Goal: Task Accomplishment & Management: Use online tool/utility

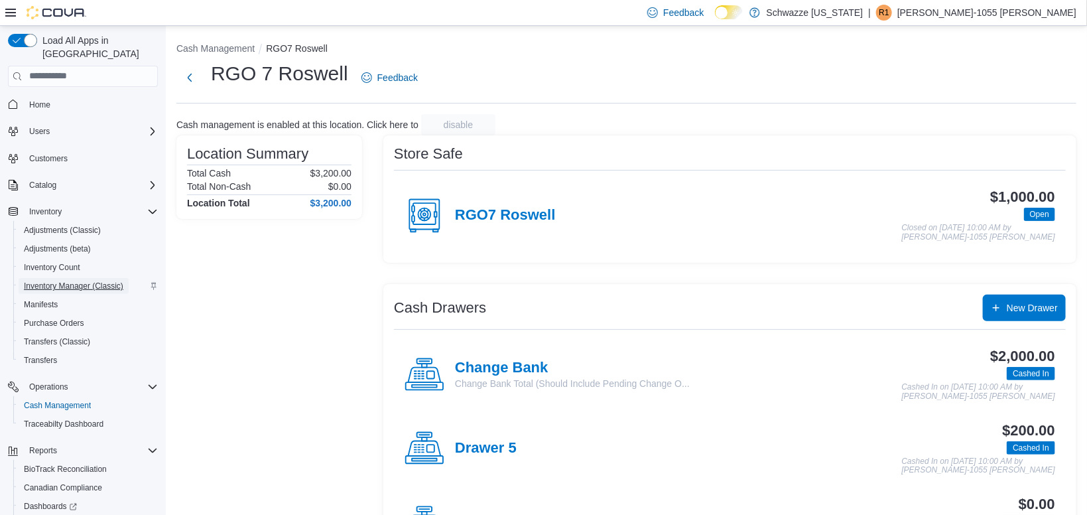
click at [83, 281] on span "Inventory Manager (Classic)" at bounding box center [73, 286] width 99 height 11
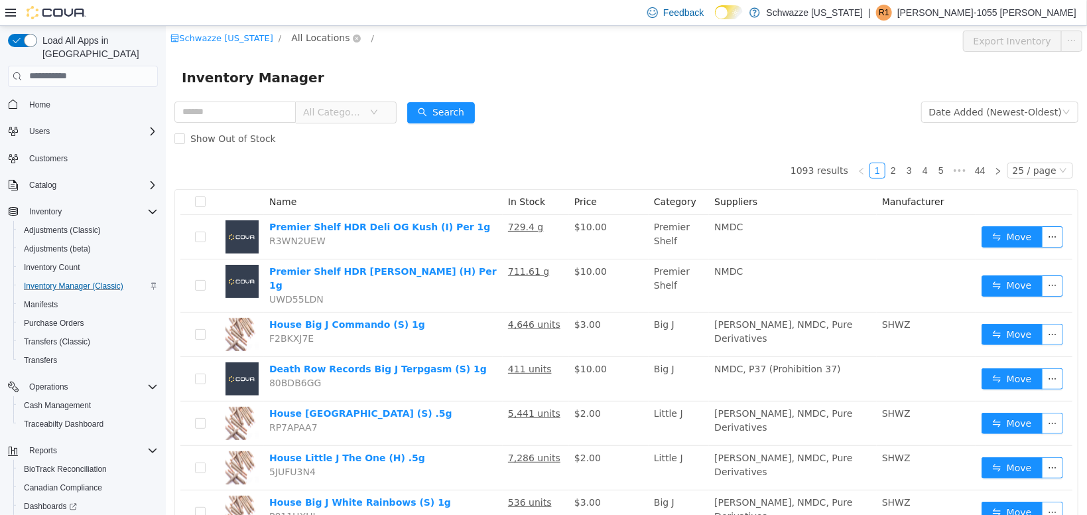
click at [312, 37] on span "All Locations" at bounding box center [319, 37] width 58 height 15
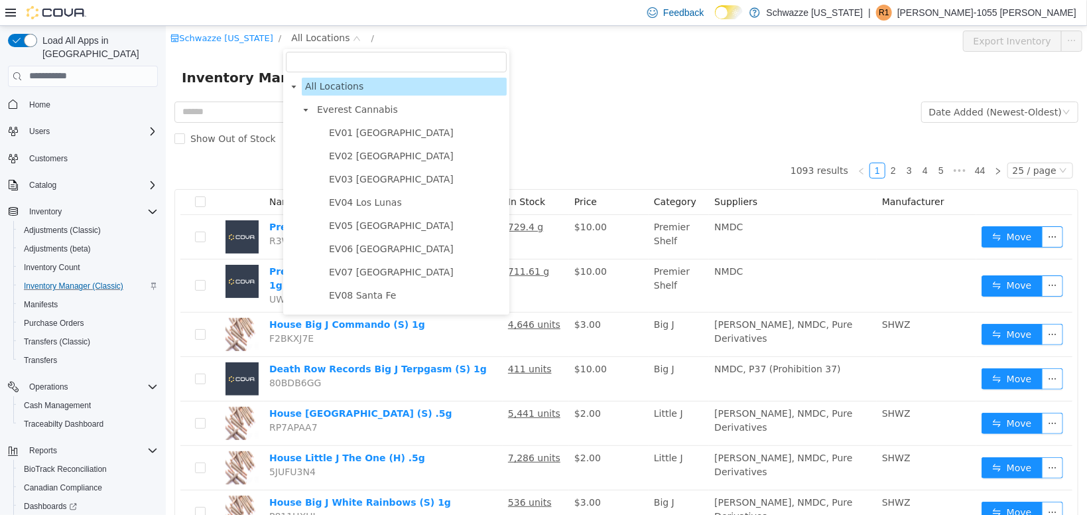
click at [305, 115] on span at bounding box center [305, 109] width 16 height 16
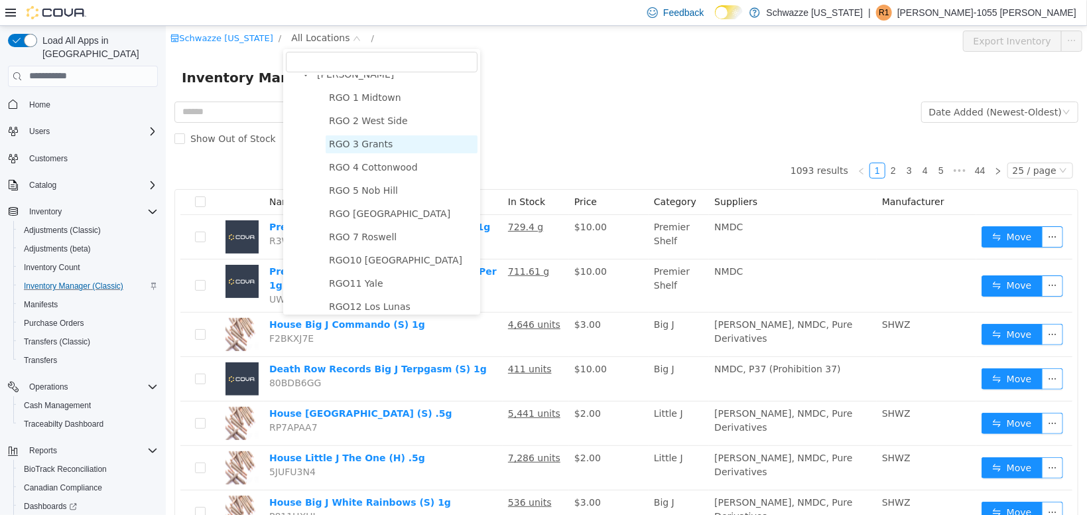
scroll to position [107, 0]
click at [376, 244] on ul "RGO 1 Midtown RGO 2 West Side RGO 3 Grants RGO 4 Cottonwood RGO 5 Nob Hill RGO …" at bounding box center [387, 338] width 180 height 505
click at [370, 241] on span "RGO 7 Roswell" at bounding box center [401, 234] width 152 height 18
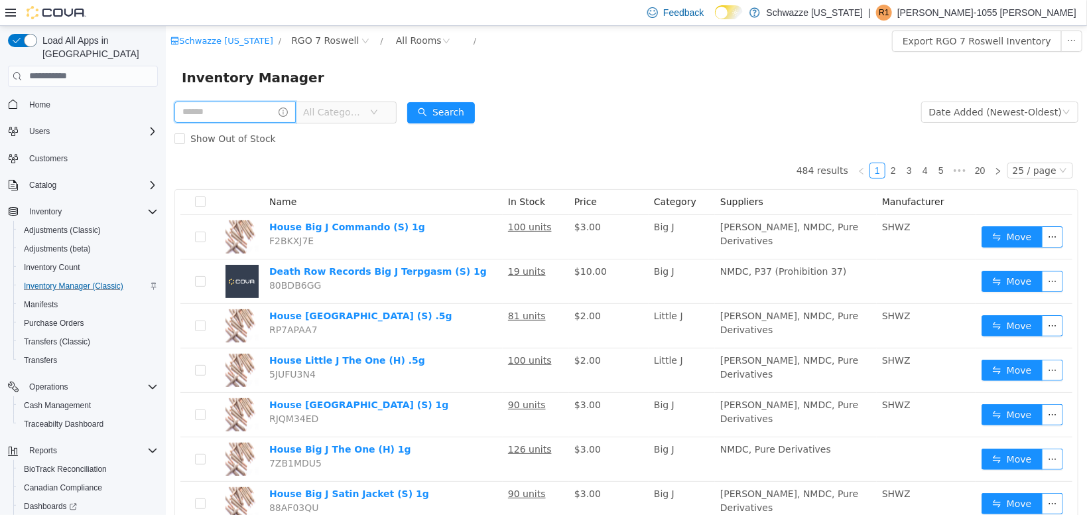
click at [217, 109] on input "text" at bounding box center [234, 111] width 121 height 21
type input "****"
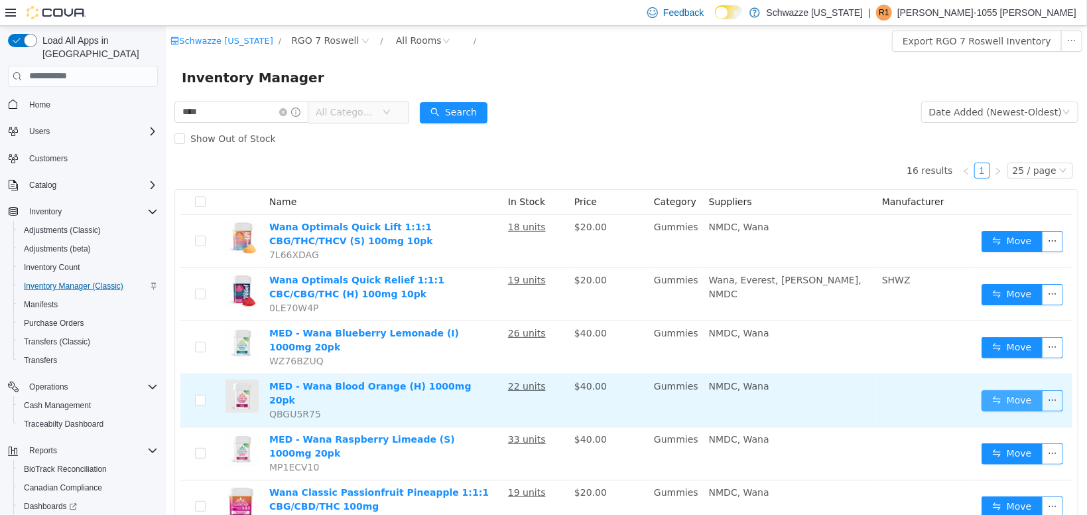
click at [1009, 394] on button "Move" at bounding box center [1011, 399] width 61 height 21
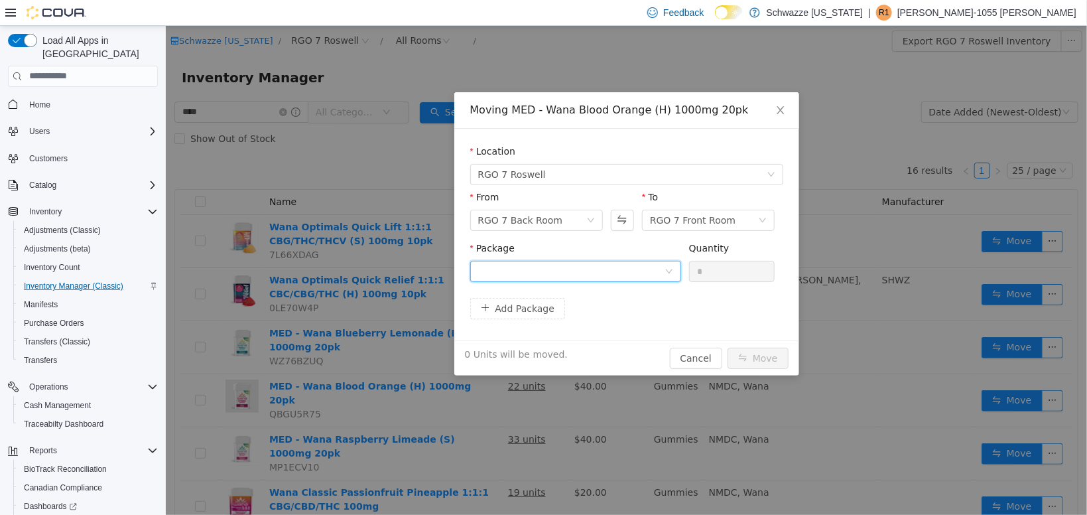
click at [564, 271] on div at bounding box center [570, 271] width 186 height 20
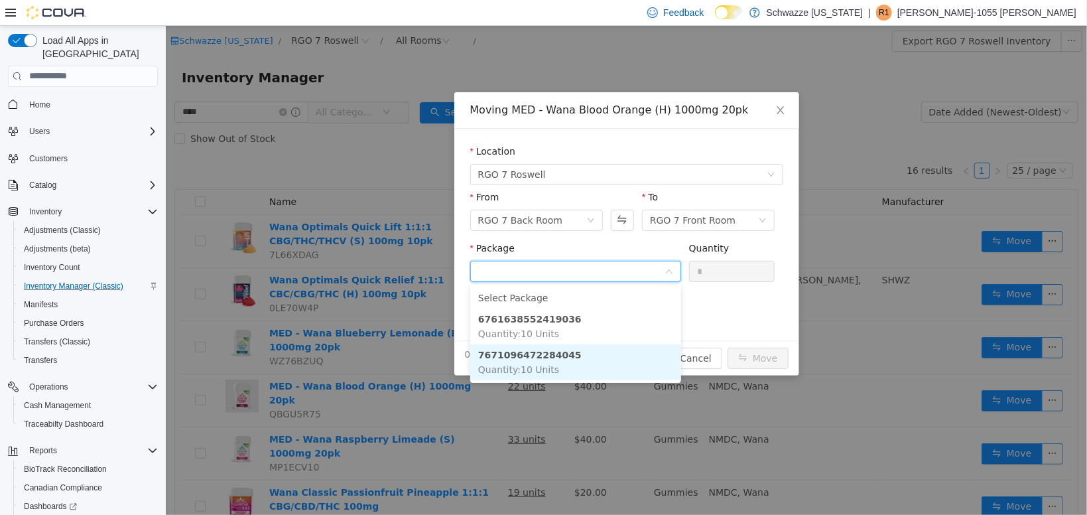
click at [597, 371] on li "7671096472284045 Quantity : 10 Units" at bounding box center [575, 362] width 211 height 36
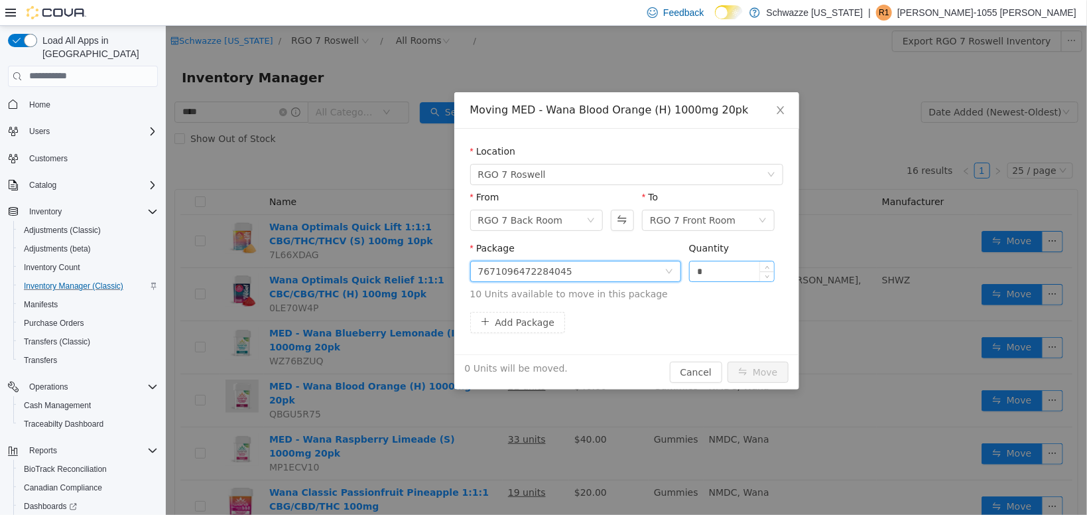
click at [727, 268] on input "*" at bounding box center [731, 271] width 85 height 20
type input "*"
type input "**"
click at [771, 365] on button "Move" at bounding box center [757, 371] width 61 height 21
